Goal: Task Accomplishment & Management: Manage account settings

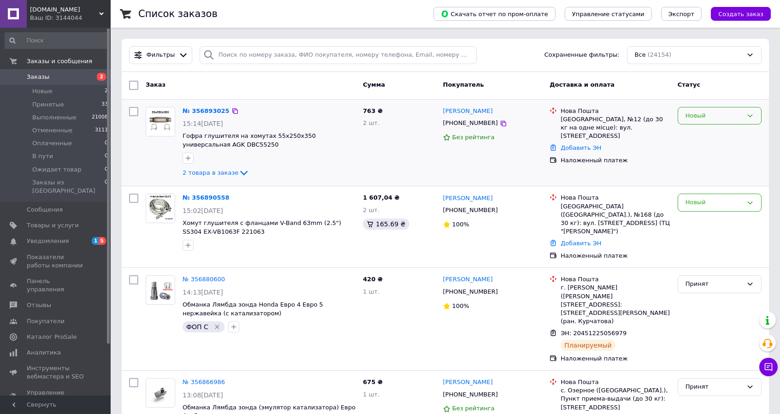
click at [725, 116] on div "Новый" at bounding box center [714, 116] width 57 height 10
click at [707, 135] on li "Принят" at bounding box center [719, 134] width 83 height 17
click at [733, 203] on div "Новый" at bounding box center [714, 203] width 57 height 10
click at [726, 221] on li "Принят" at bounding box center [719, 222] width 83 height 17
click at [203, 197] on link "№ 356890558" at bounding box center [204, 197] width 42 height 7
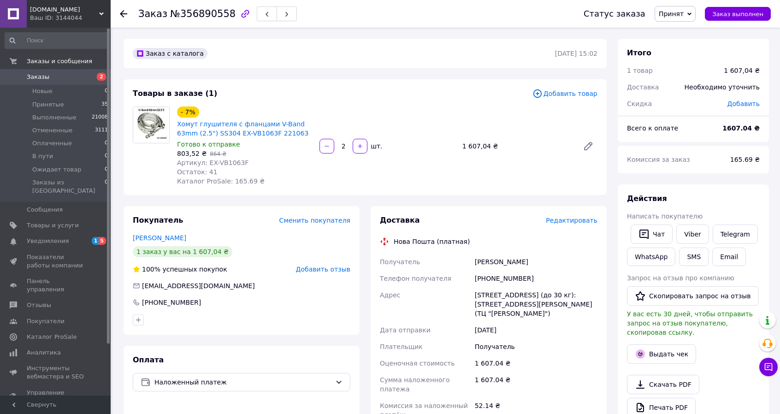
click at [42, 75] on span "Заказы" at bounding box center [38, 77] width 23 height 8
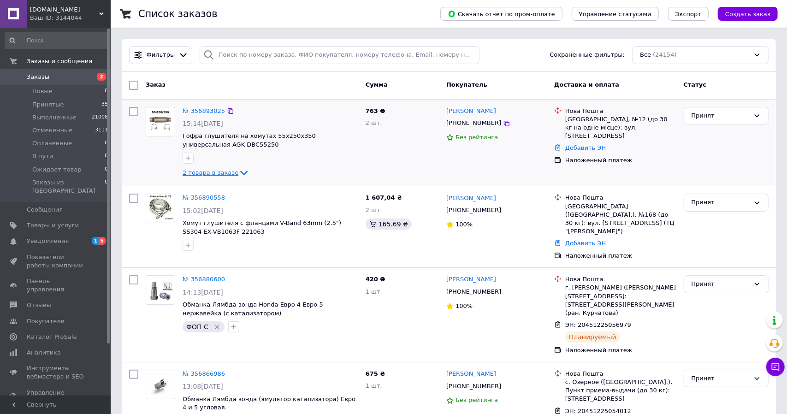
click at [240, 172] on icon at bounding box center [243, 173] width 7 height 5
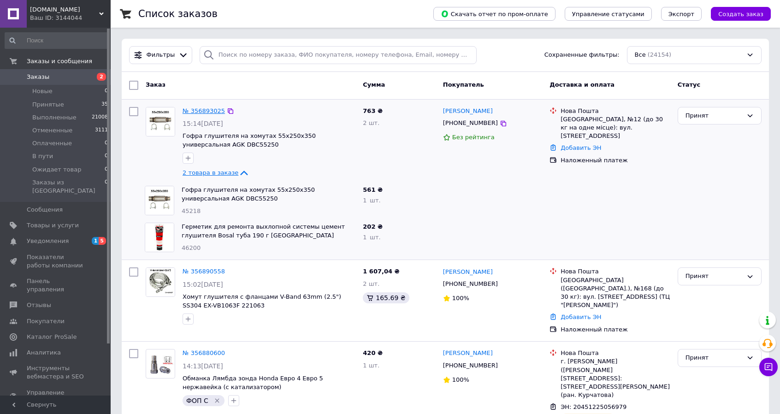
click at [195, 109] on link "№ 356893025" at bounding box center [204, 110] width 42 height 7
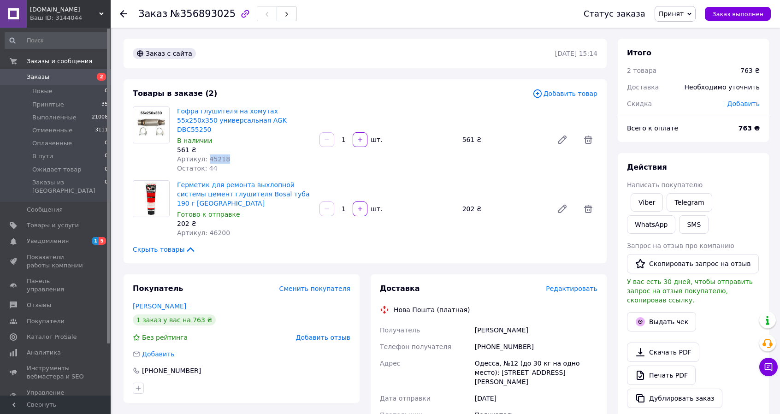
drag, startPoint x: 220, startPoint y: 151, endPoint x: 206, endPoint y: 151, distance: 14.3
click at [206, 155] on div "Артикул: 45218" at bounding box center [244, 159] width 135 height 9
copy span "45218"
drag, startPoint x: 225, startPoint y: 219, endPoint x: 206, endPoint y: 214, distance: 19.5
click at [206, 228] on div "Артикул: 46200" at bounding box center [244, 232] width 135 height 9
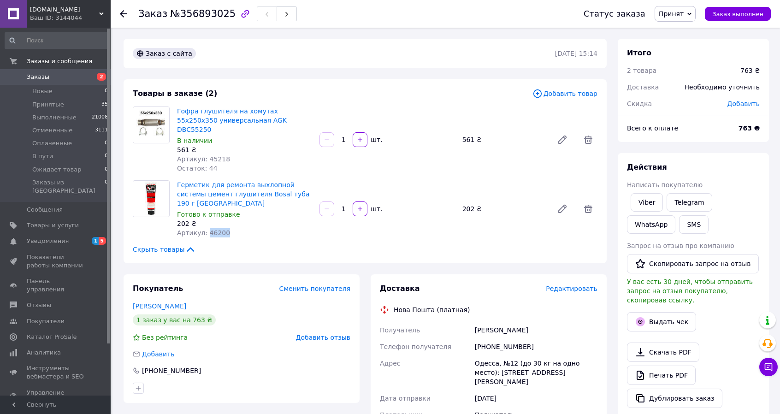
copy span "46200"
click at [648, 208] on link "Viber" at bounding box center [647, 202] width 32 height 18
click at [687, 202] on link "Telegram" at bounding box center [689, 202] width 45 height 18
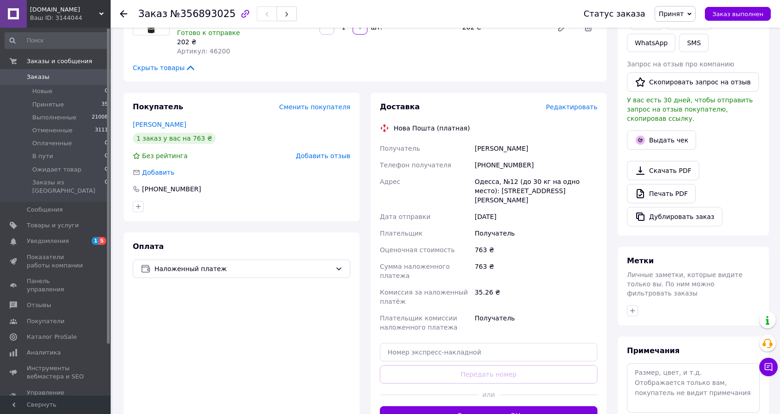
scroll to position [184, 0]
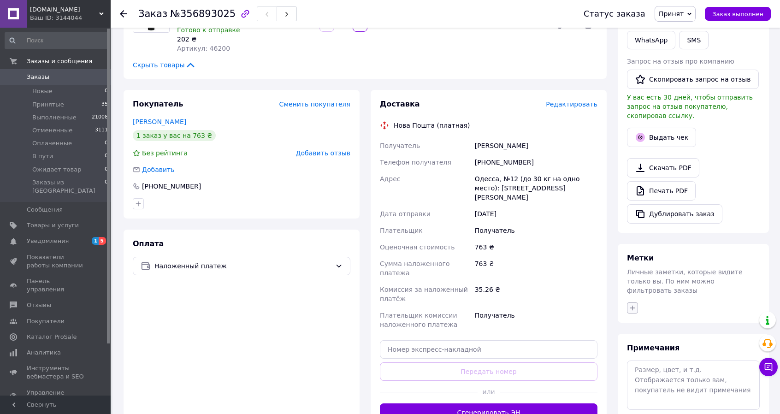
click at [634, 304] on icon "button" at bounding box center [632, 307] width 7 height 7
type input "нет"
click at [634, 349] on input "нет вайбера" at bounding box center [635, 352] width 6 height 6
checkbox input "true"
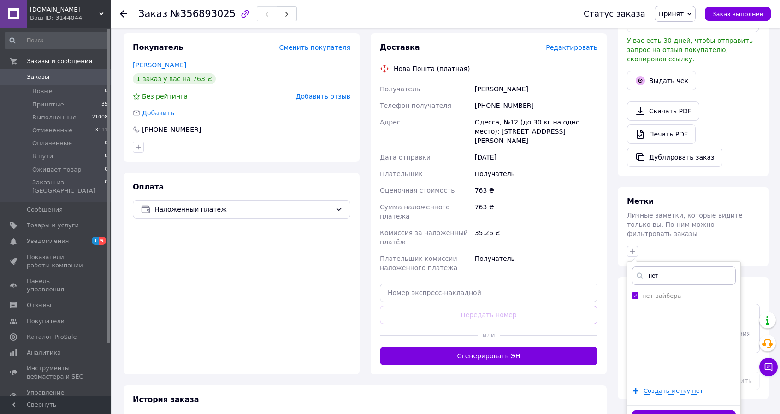
scroll to position [263, 0]
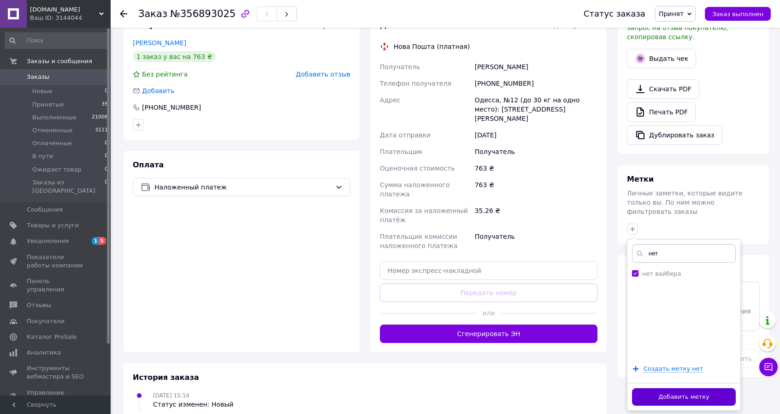
click at [695, 388] on button "Добавить метку" at bounding box center [684, 397] width 104 height 18
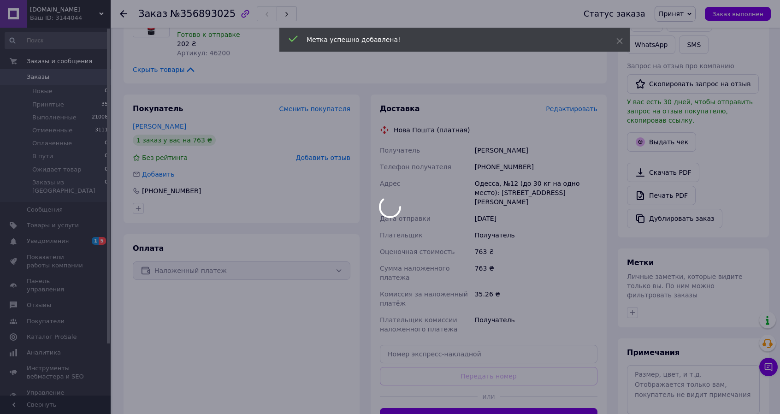
scroll to position [125, 0]
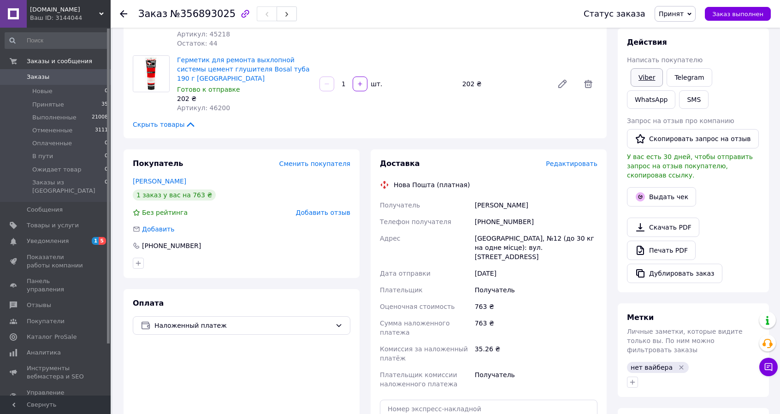
click at [643, 77] on link "Viber" at bounding box center [647, 77] width 32 height 18
click at [686, 80] on link "Telegram" at bounding box center [689, 77] width 45 height 18
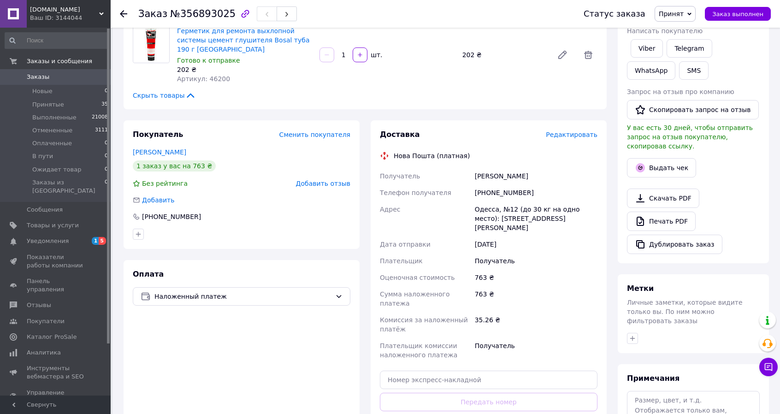
scroll to position [125, 0]
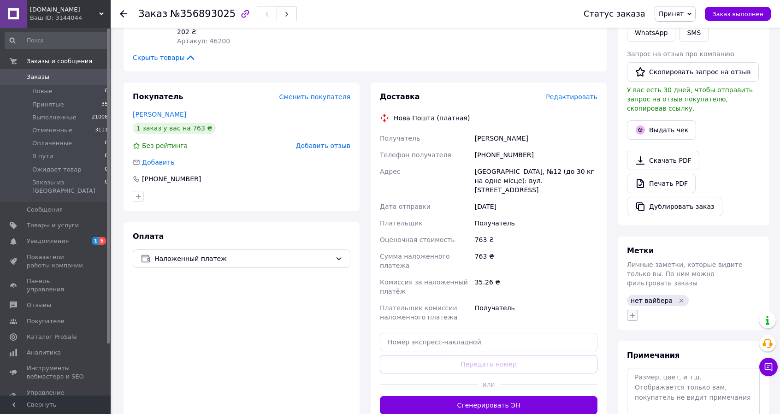
click at [636, 310] on button "button" at bounding box center [632, 315] width 11 height 11
type input "ре"
click at [637, 369] on input "резерв, не берет тел." at bounding box center [635, 372] width 6 height 6
checkbox input "true"
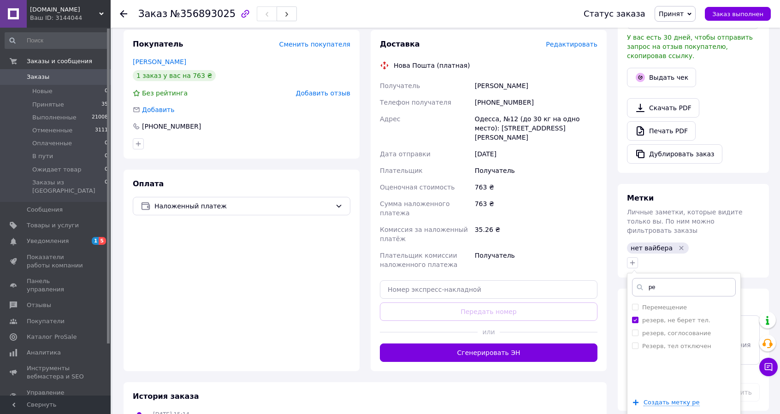
scroll to position [239, 0]
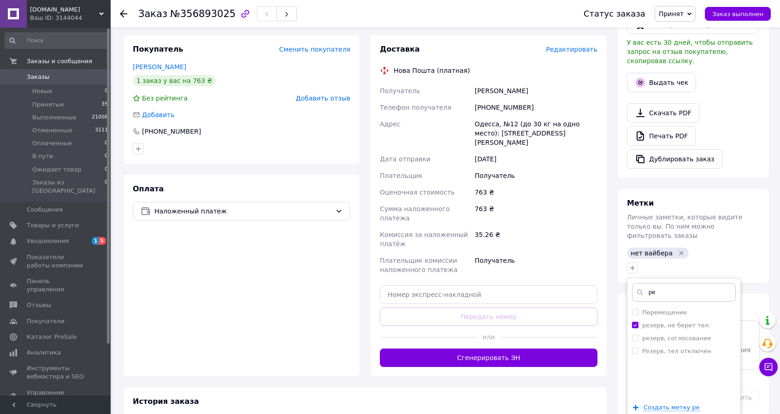
click at [42, 73] on span "Заказы" at bounding box center [38, 77] width 23 height 8
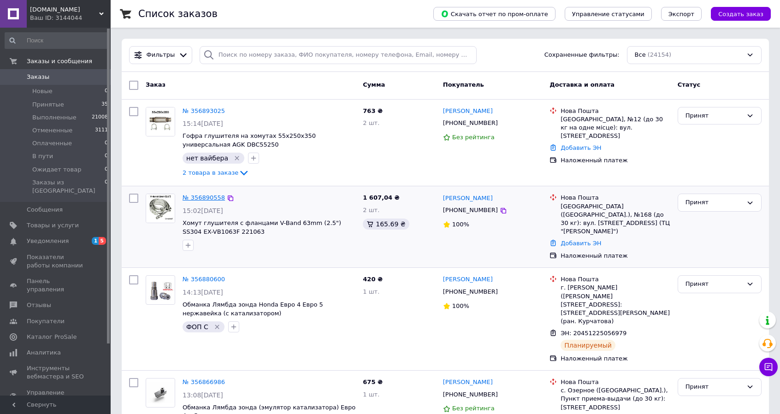
click at [199, 200] on link "№ 356890558" at bounding box center [204, 197] width 42 height 7
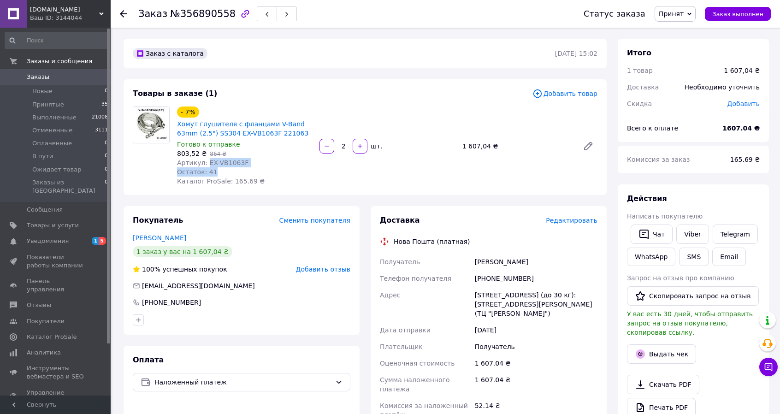
drag, startPoint x: 204, startPoint y: 164, endPoint x: 247, endPoint y: 168, distance: 43.1
click at [247, 168] on div "- 7% Хомут глушителя с фланцами V-Band 63mm (2.5") SS304 EX-VB1063F 221063 Гото…" at bounding box center [244, 146] width 143 height 83
click at [46, 73] on span "Заказы" at bounding box center [56, 77] width 59 height 8
